Goal: Task Accomplishment & Management: Manage account settings

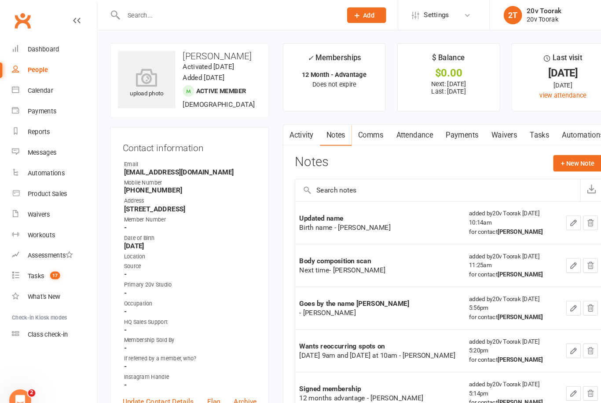
click at [37, 150] on link "Messages" at bounding box center [51, 146] width 81 height 20
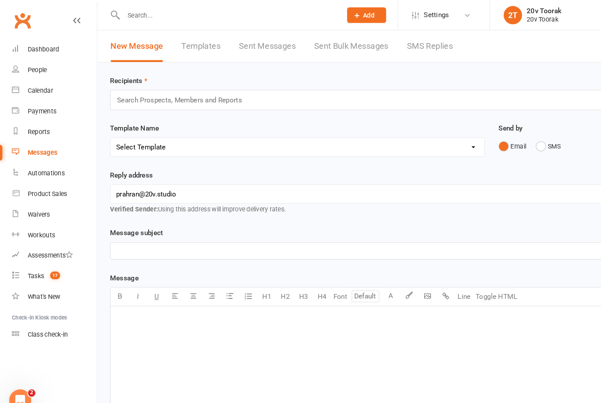
click at [415, 48] on link "SMS Replies" at bounding box center [412, 44] width 44 height 30
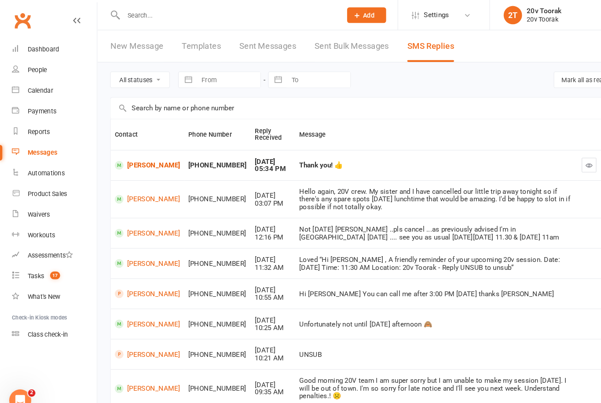
click at [561, 159] on icon "button" at bounding box center [564, 158] width 7 height 7
click at [485, 247] on div "Loved “Hi [PERSON_NAME] , A friendly reminder of your upcoming 20v session. Dat…" at bounding box center [418, 252] width 262 height 15
click at [134, 163] on link "[PERSON_NAME]" at bounding box center [141, 158] width 62 height 8
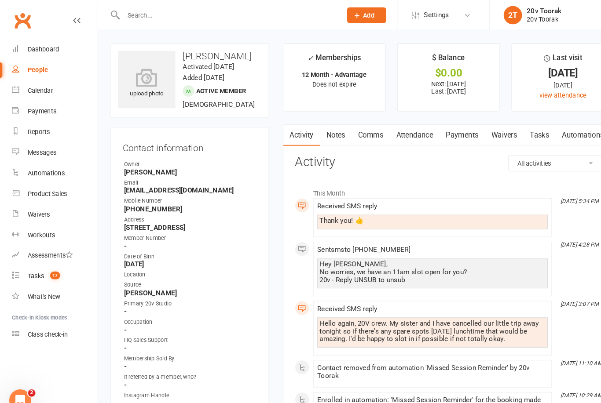
click at [30, 76] on link "People" at bounding box center [51, 67] width 81 height 20
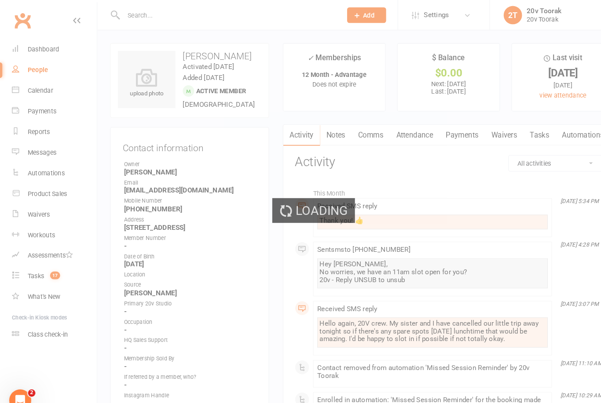
select select "100"
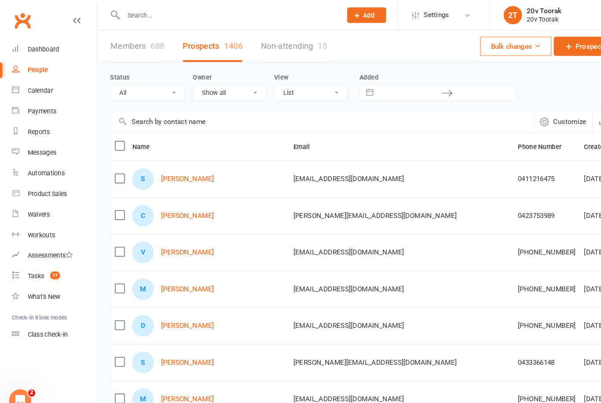
click at [24, 82] on link "Calendar" at bounding box center [51, 87] width 81 height 20
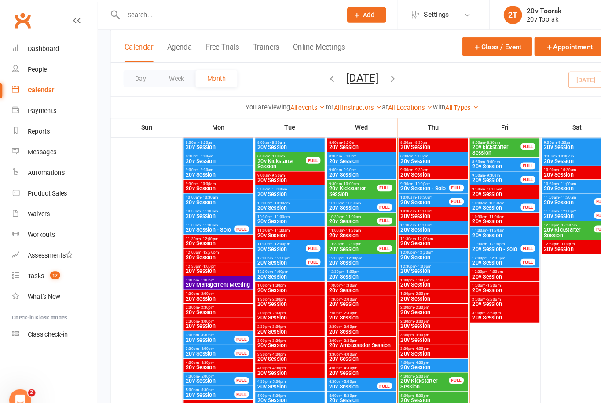
scroll to position [954, 0]
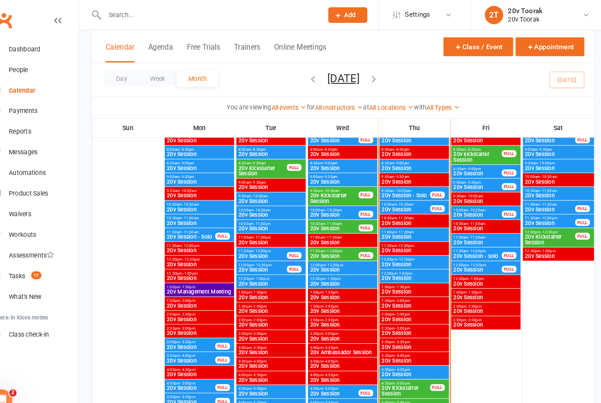
click at [452, 233] on span "20v Session" at bounding box center [483, 232] width 63 height 5
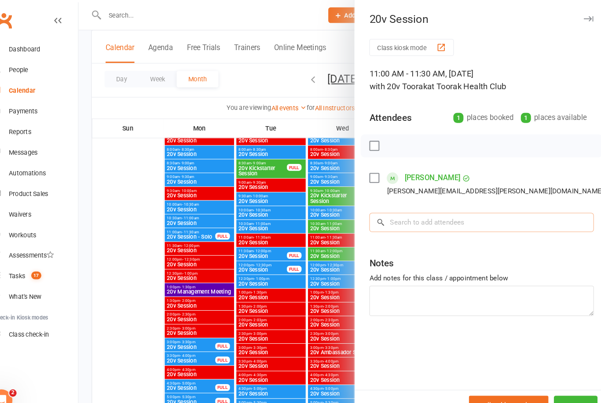
click at [415, 218] on input "search" at bounding box center [479, 213] width 215 height 18
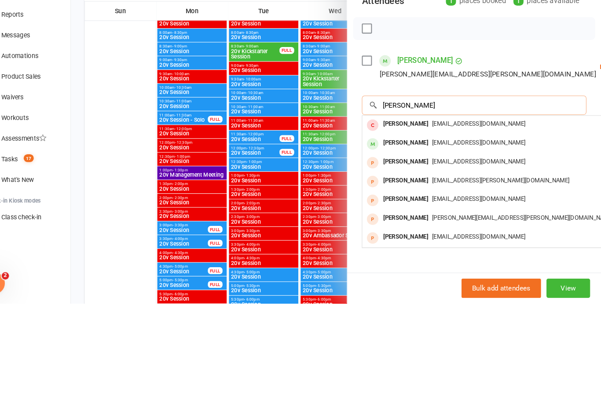
type input "[PERSON_NAME]"
click at [439, 246] on span "[EMAIL_ADDRESS][DOMAIN_NAME]" at bounding box center [483, 249] width 89 height 7
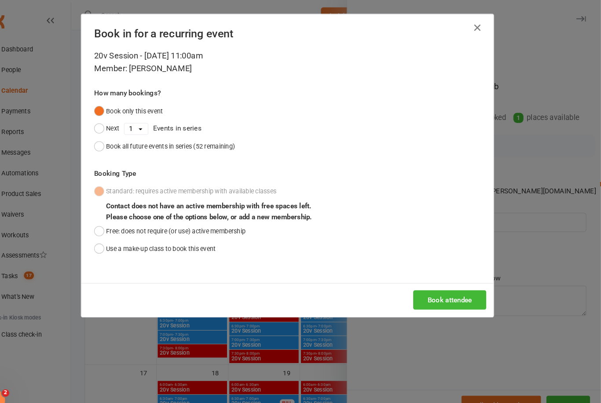
click at [437, 291] on button "Book attendee" at bounding box center [456, 287] width 70 height 18
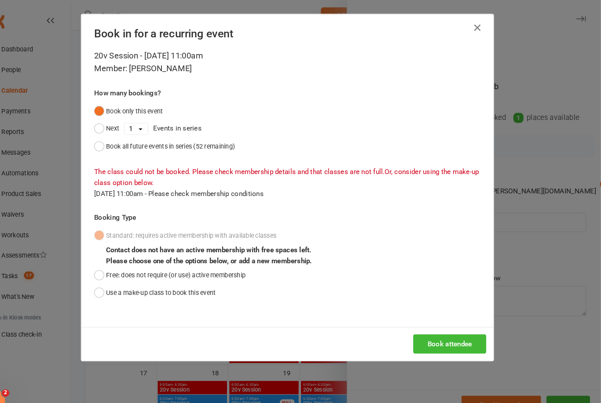
click at [115, 278] on button "Use a make-up class to book this event" at bounding box center [173, 280] width 117 height 17
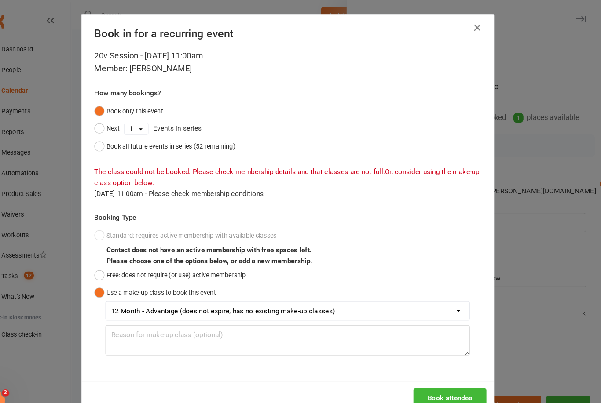
click at [433, 382] on button "Book attendee" at bounding box center [456, 381] width 70 height 18
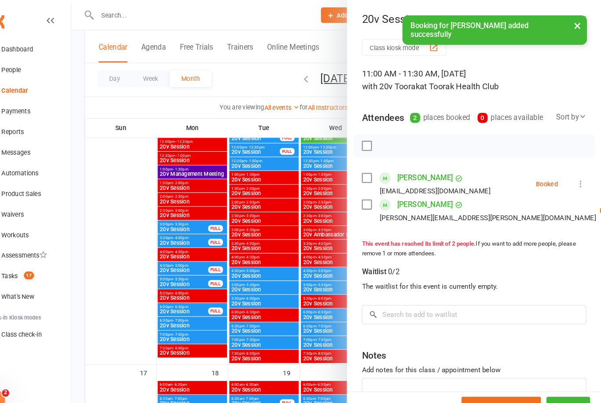
click at [309, 387] on div at bounding box center [346, 201] width 507 height 403
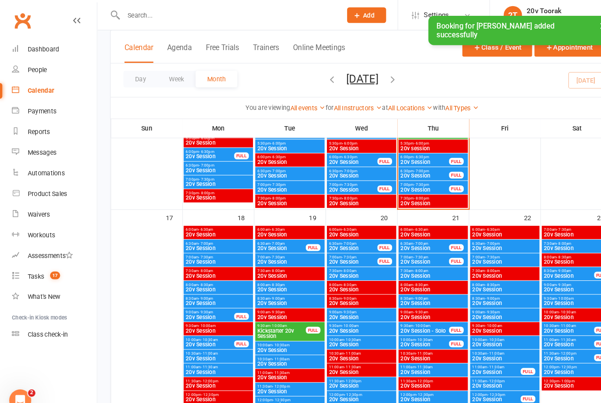
scroll to position [1409, 0]
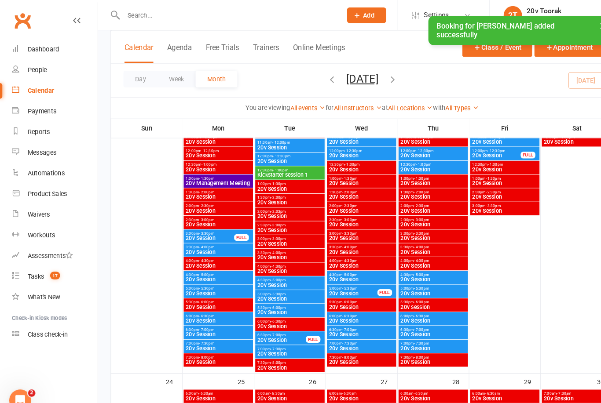
click at [277, 165] on span "Kickstarter session 1" at bounding box center [277, 167] width 63 height 5
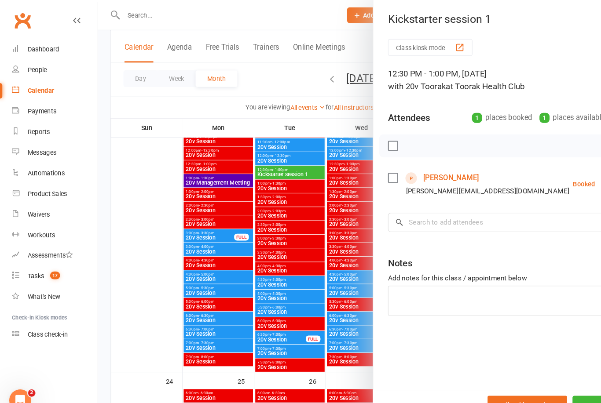
click at [449, 169] on link "[PERSON_NAME]" at bounding box center [431, 171] width 53 height 14
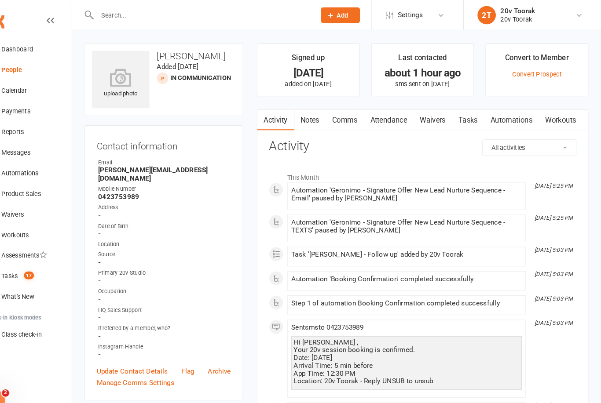
click at [426, 117] on link "Waivers" at bounding box center [439, 115] width 37 height 20
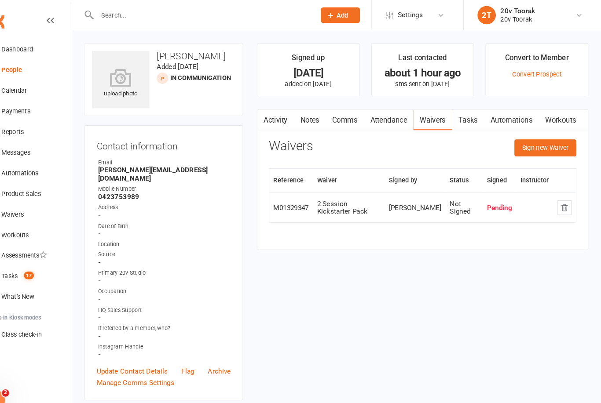
click at [271, 114] on link "Activity" at bounding box center [288, 115] width 35 height 20
